Goal: Task Accomplishment & Management: Manage account settings

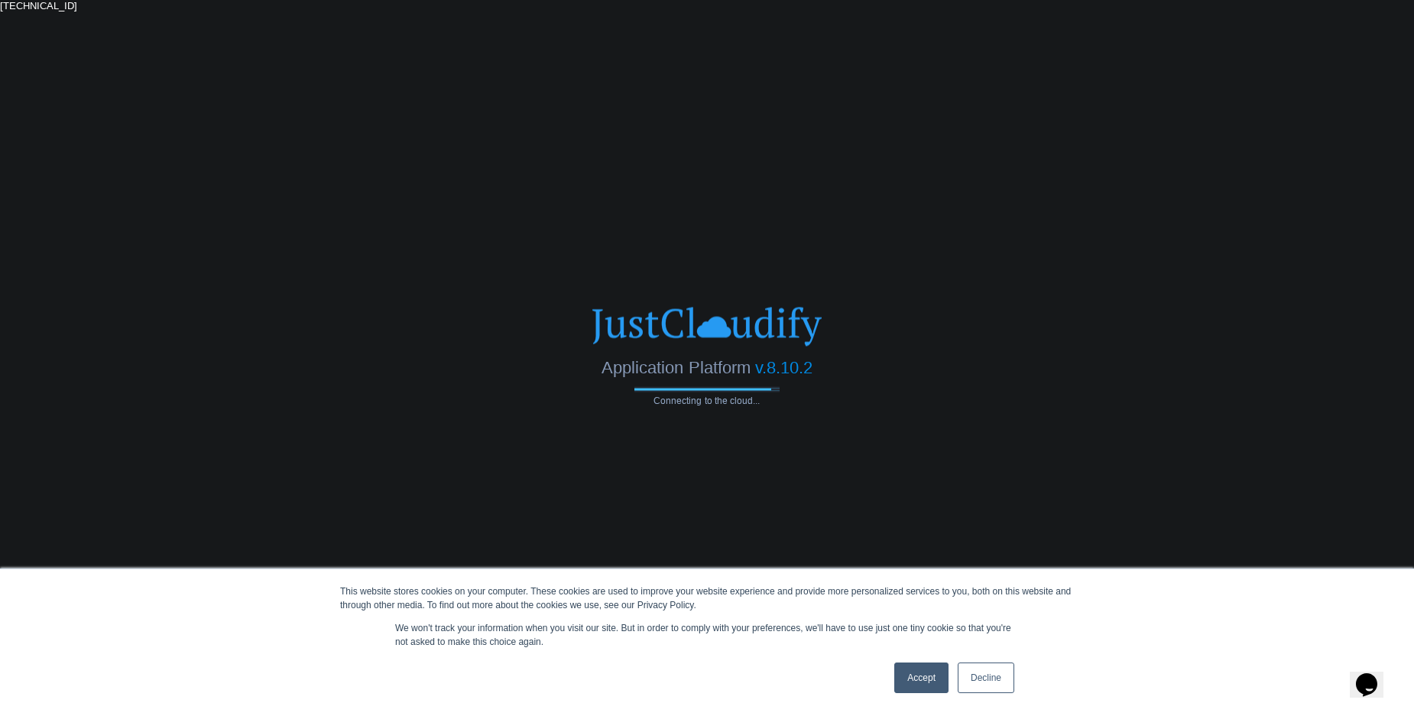
click at [926, 680] on link "Accept" at bounding box center [922, 677] width 54 height 31
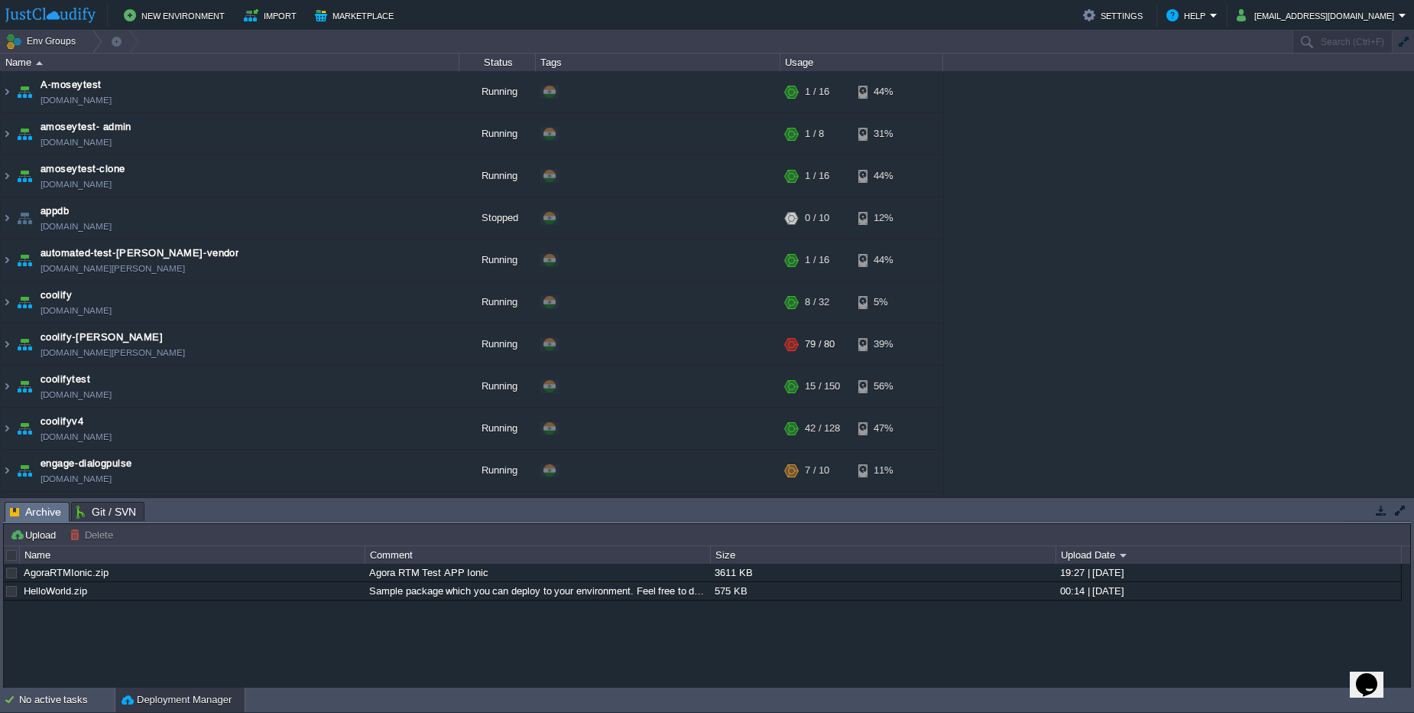
click at [1178, 135] on div "A-moseytest [DOMAIN_NAME] Running + Add to Env Group RAM 4% CPU 1% 1 / 16 44% a…" at bounding box center [707, 284] width 1414 height 426
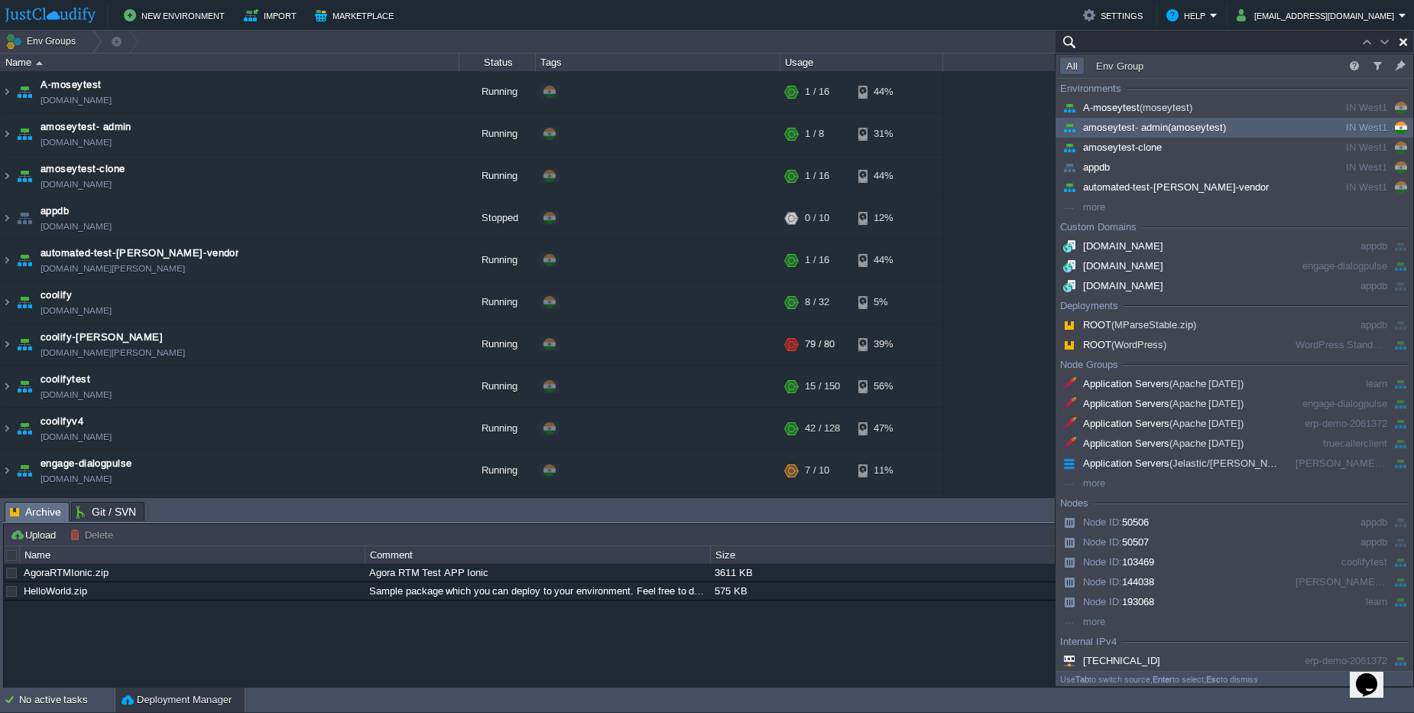
paste input "220887"
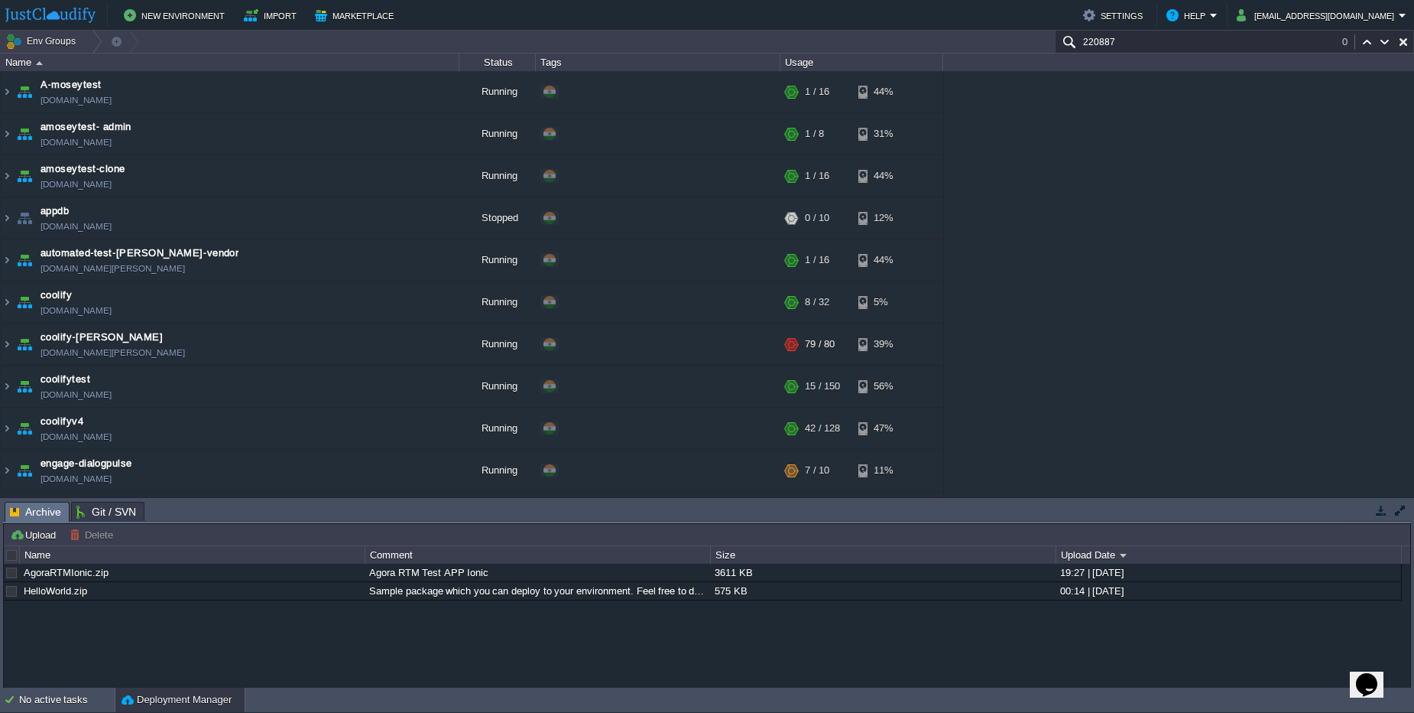
click at [1408, 45] on button "button" at bounding box center [1404, 42] width 14 height 14
type input "Search (Ctrl+F)"
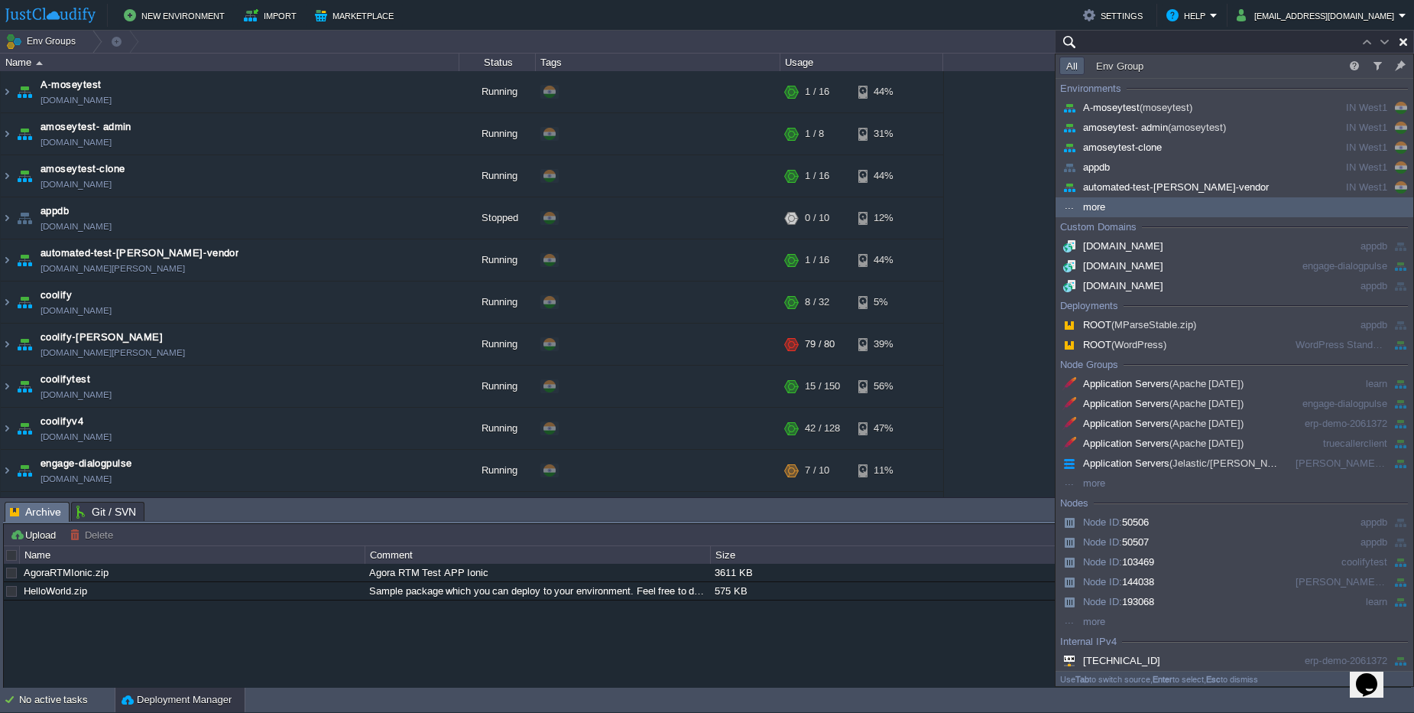
paste input "220887"
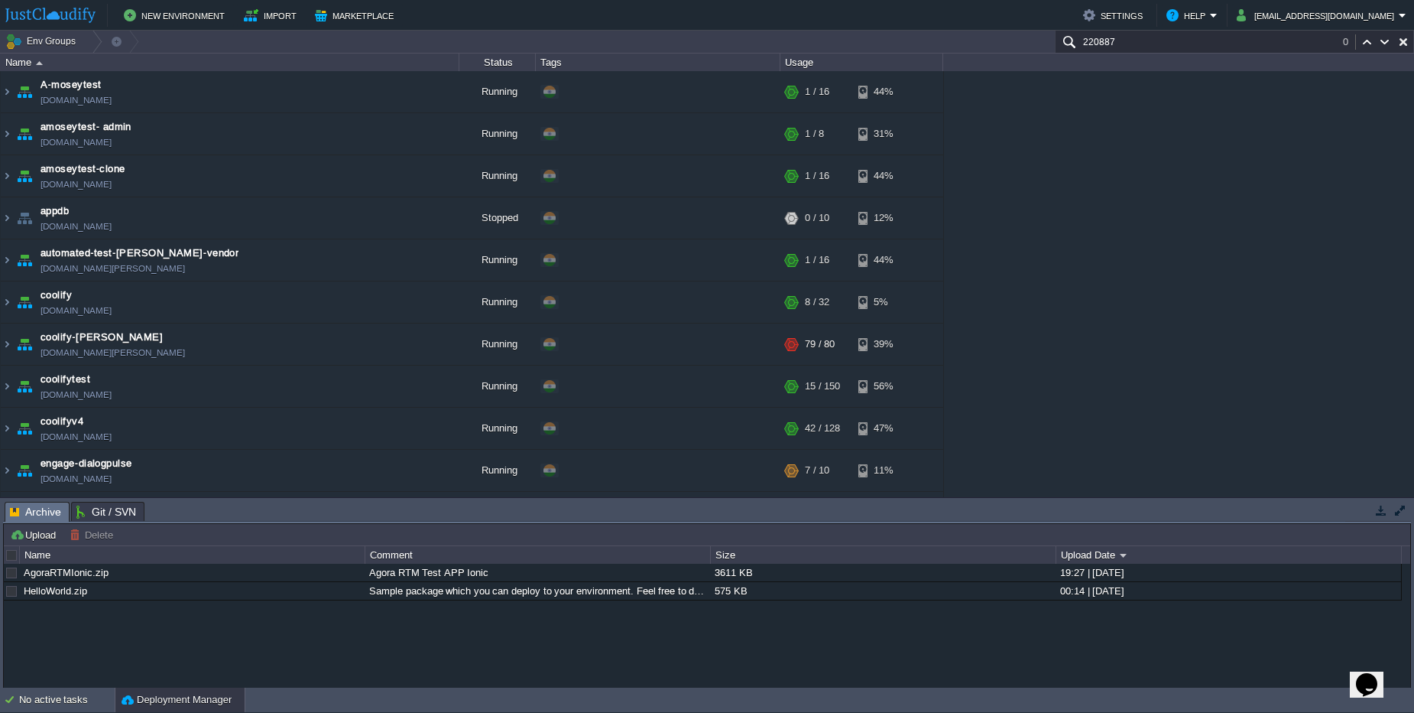
click at [1085, 185] on div "A-moseytest [DOMAIN_NAME] Running + Add to Env Group RAM 4% CPU 1% 1 / 16 44% a…" at bounding box center [707, 284] width 1414 height 426
click at [1145, 47] on input "220887" at bounding box center [1234, 42] width 359 height 22
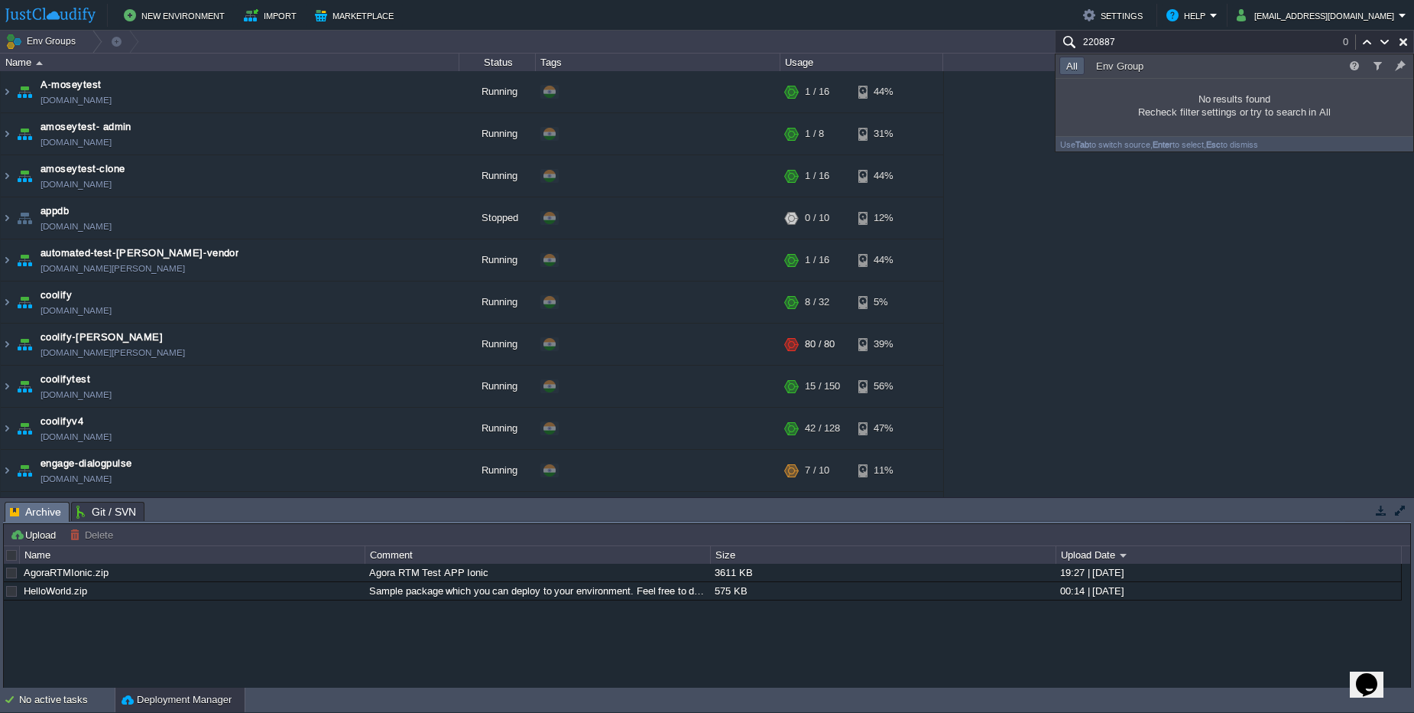
paste input "212059"
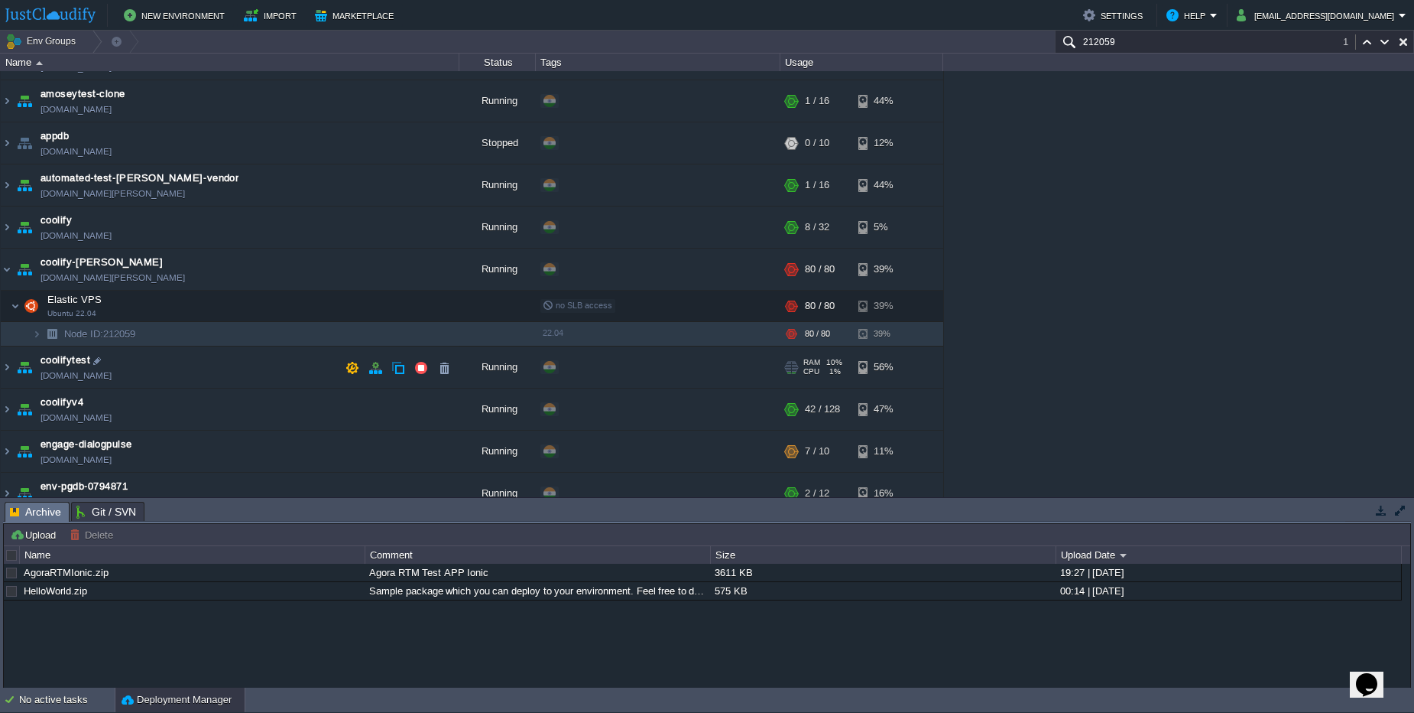
scroll to position [92, 0]
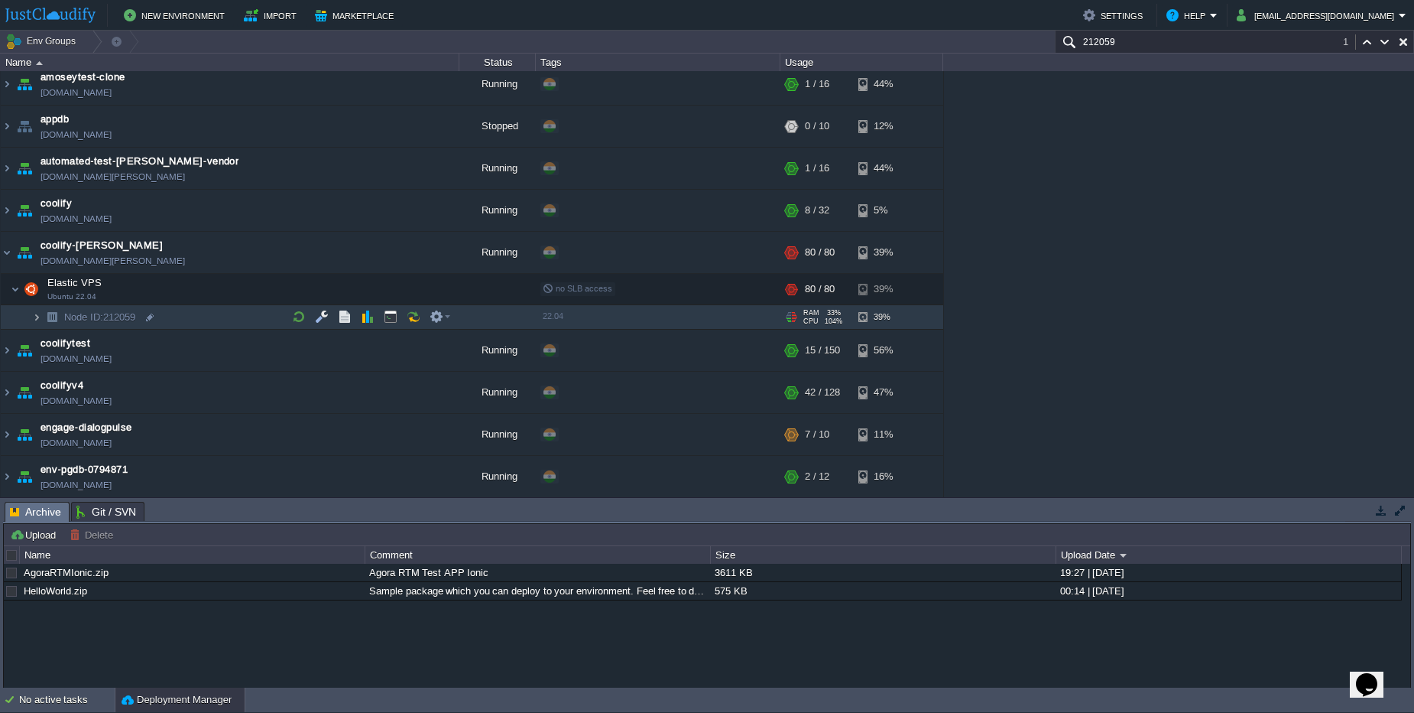
type input "212059"
click at [38, 318] on img at bounding box center [36, 317] width 9 height 24
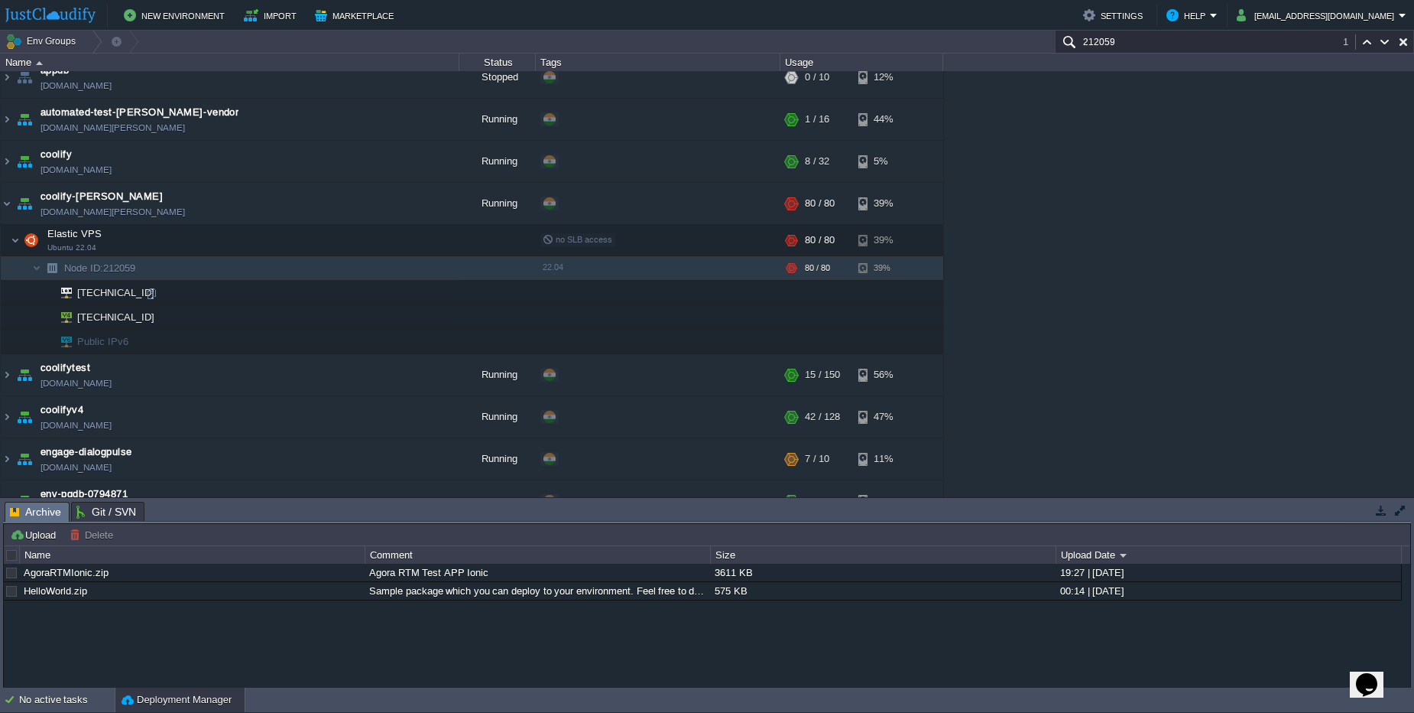
scroll to position [183, 0]
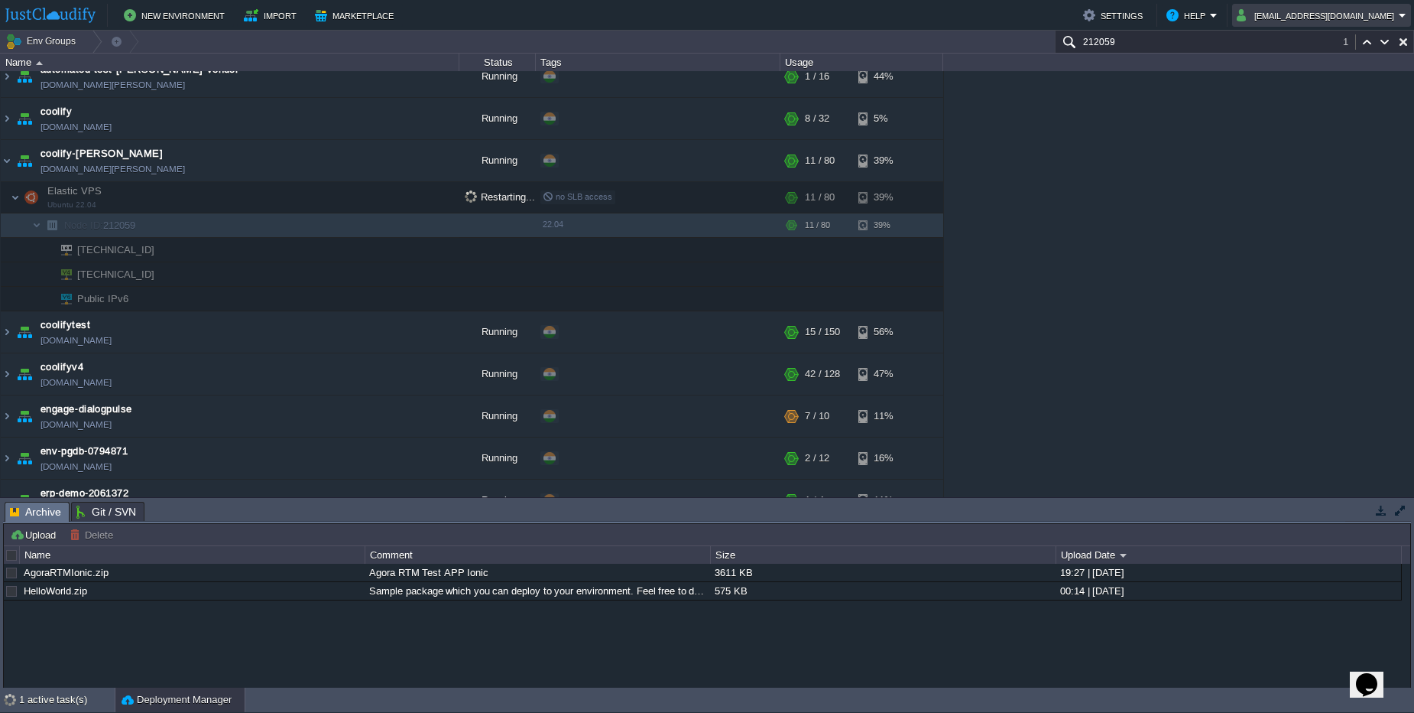
click at [1307, 19] on button "[EMAIL_ADDRESS][DOMAIN_NAME]" at bounding box center [1318, 15] width 162 height 18
click at [1296, 76] on span "Sign out" at bounding box center [1280, 80] width 37 height 11
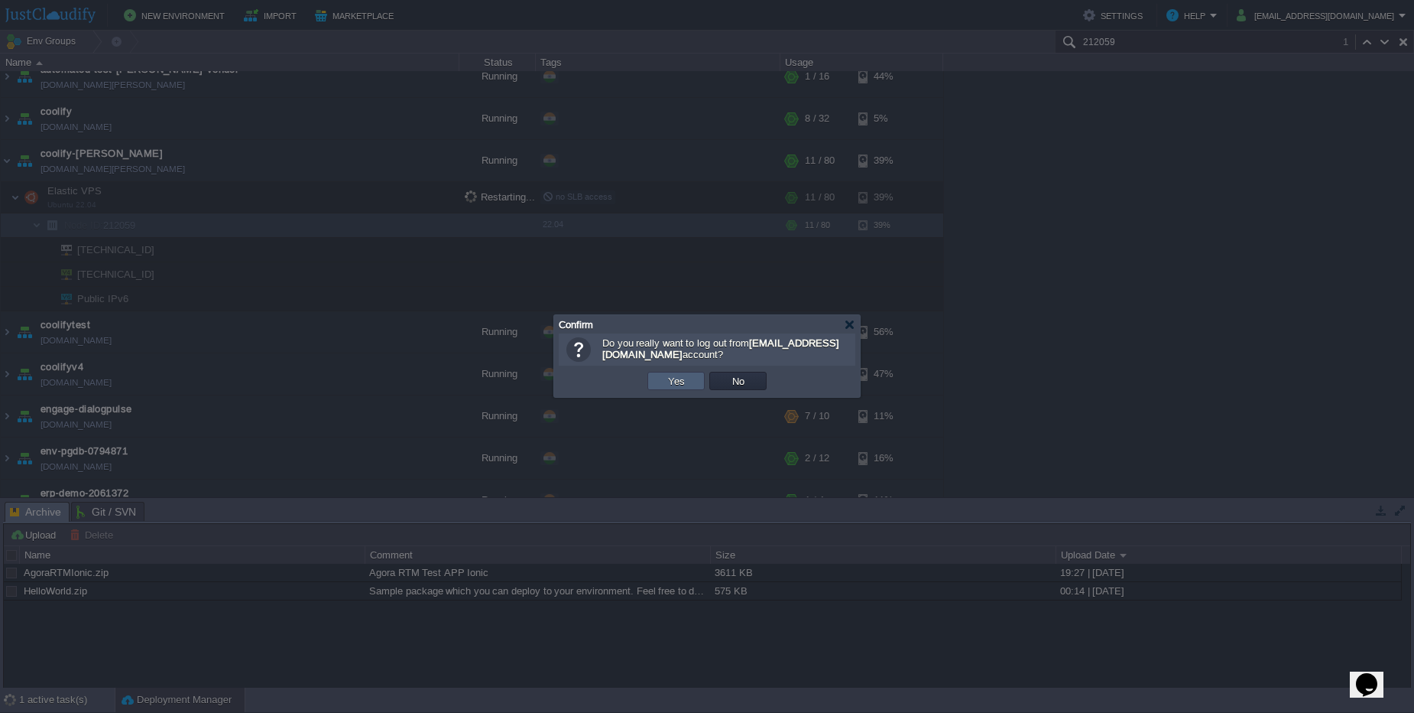
click at [658, 379] on td "Yes" at bounding box center [676, 381] width 57 height 18
